Goal: Communication & Community: Ask a question

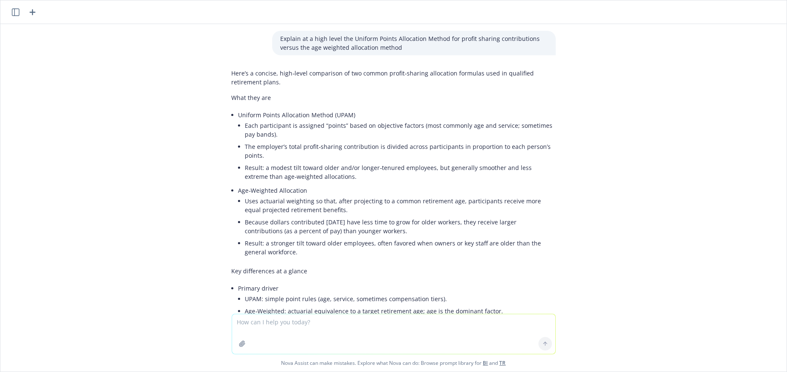
scroll to position [297, 0]
